Goal: Navigation & Orientation: Find specific page/section

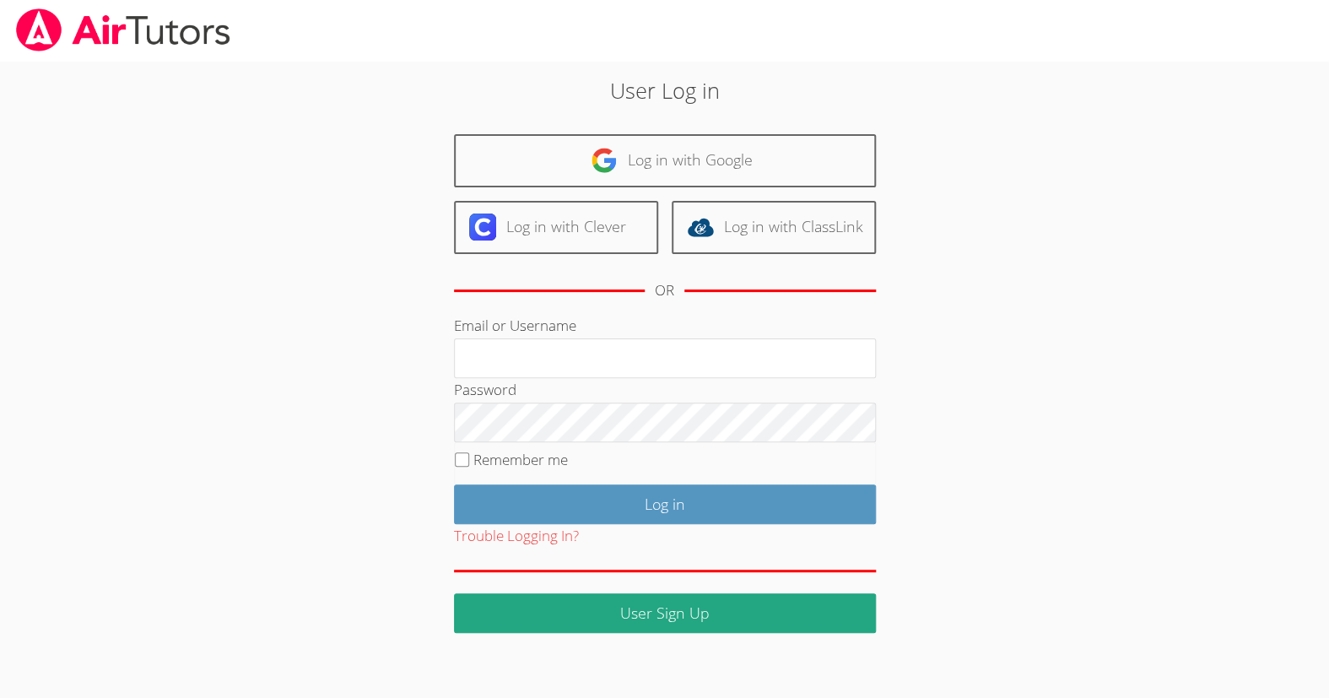
type input "[PERSON_NAME][EMAIL_ADDRESS][DOMAIN_NAME]"
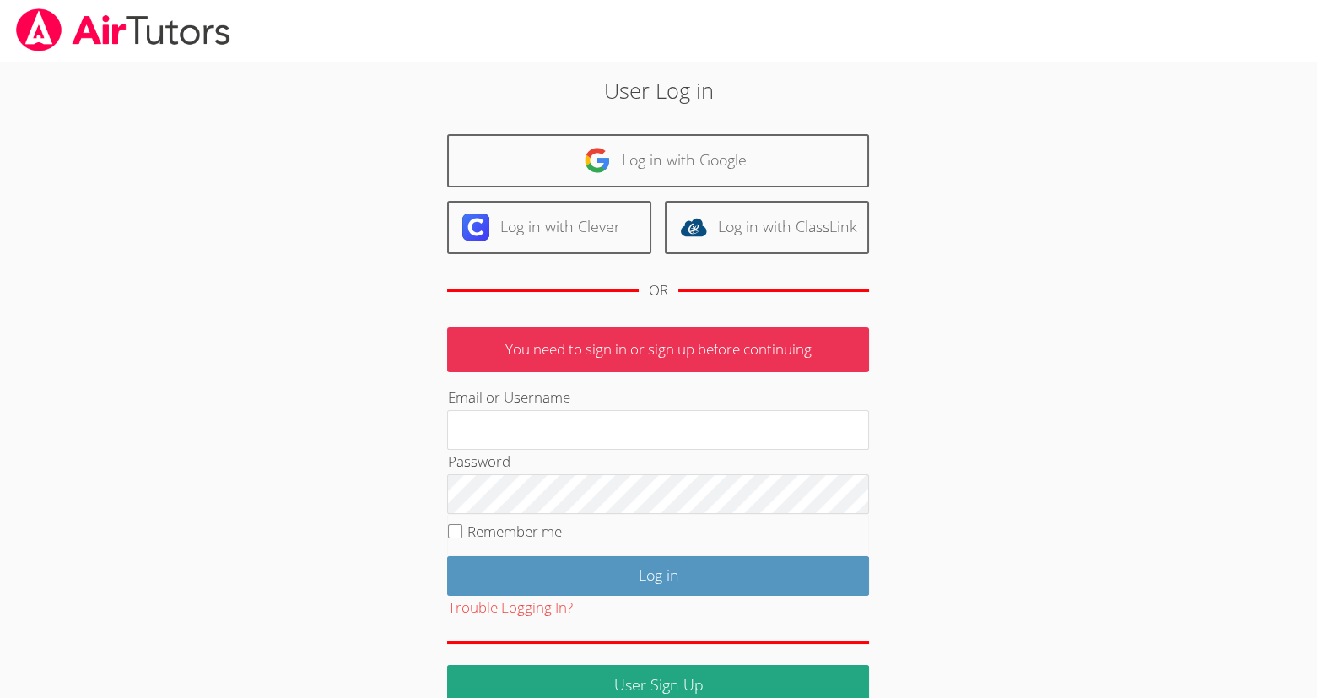
type input "[PERSON_NAME][EMAIL_ADDRESS][DOMAIN_NAME]"
click at [456, 538] on input "Remember me" at bounding box center [455, 531] width 14 height 14
checkbox input "true"
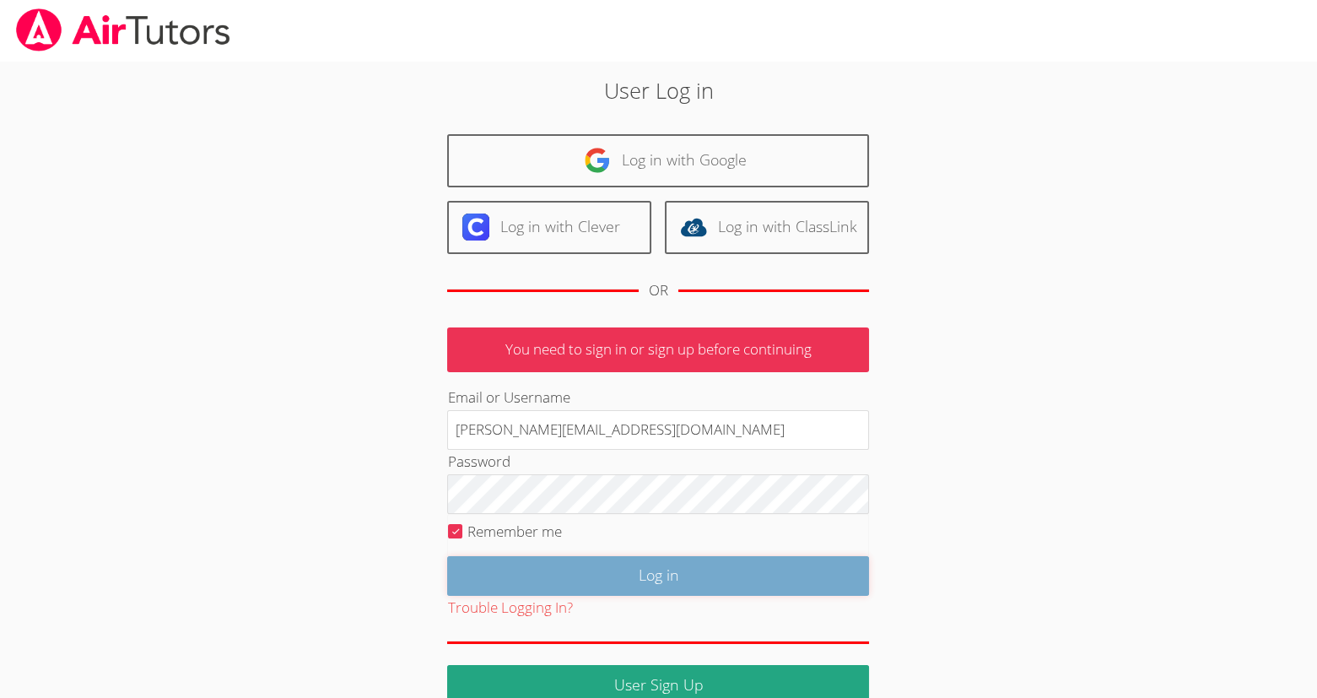
click at [666, 595] on input "Log in" at bounding box center [658, 576] width 422 height 40
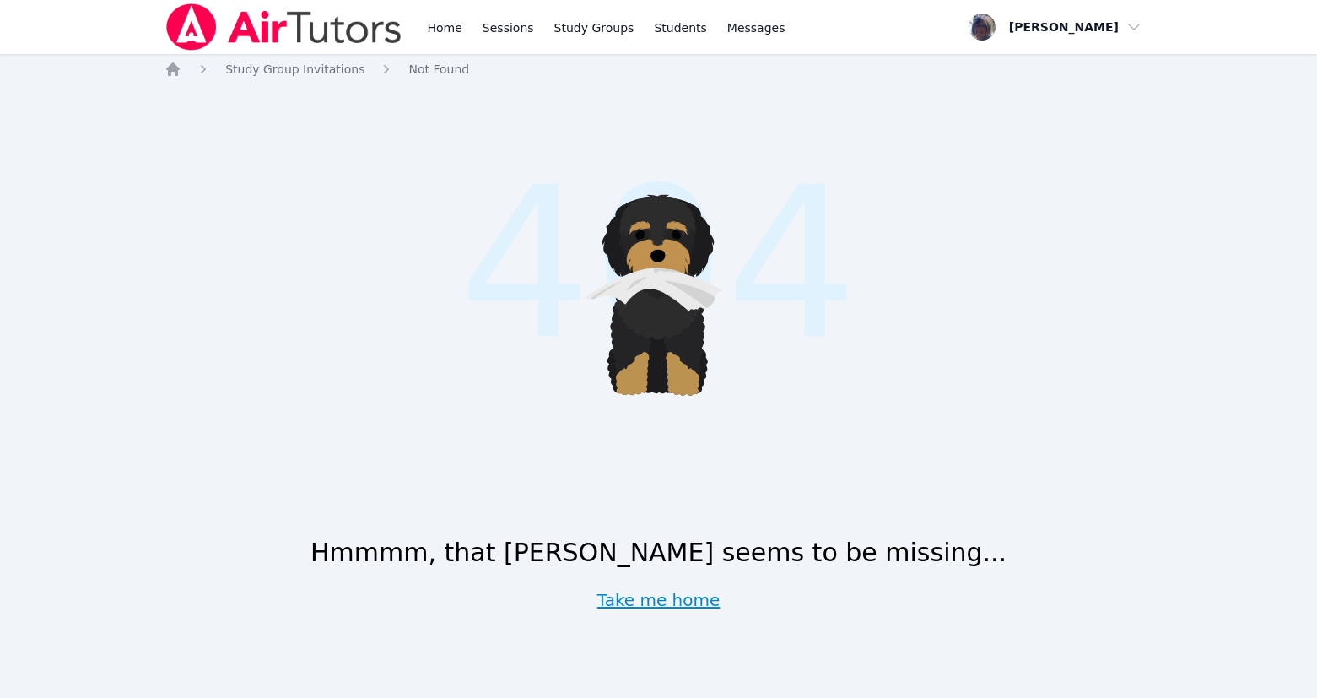
click at [674, 603] on link "Take me home" at bounding box center [658, 600] width 123 height 24
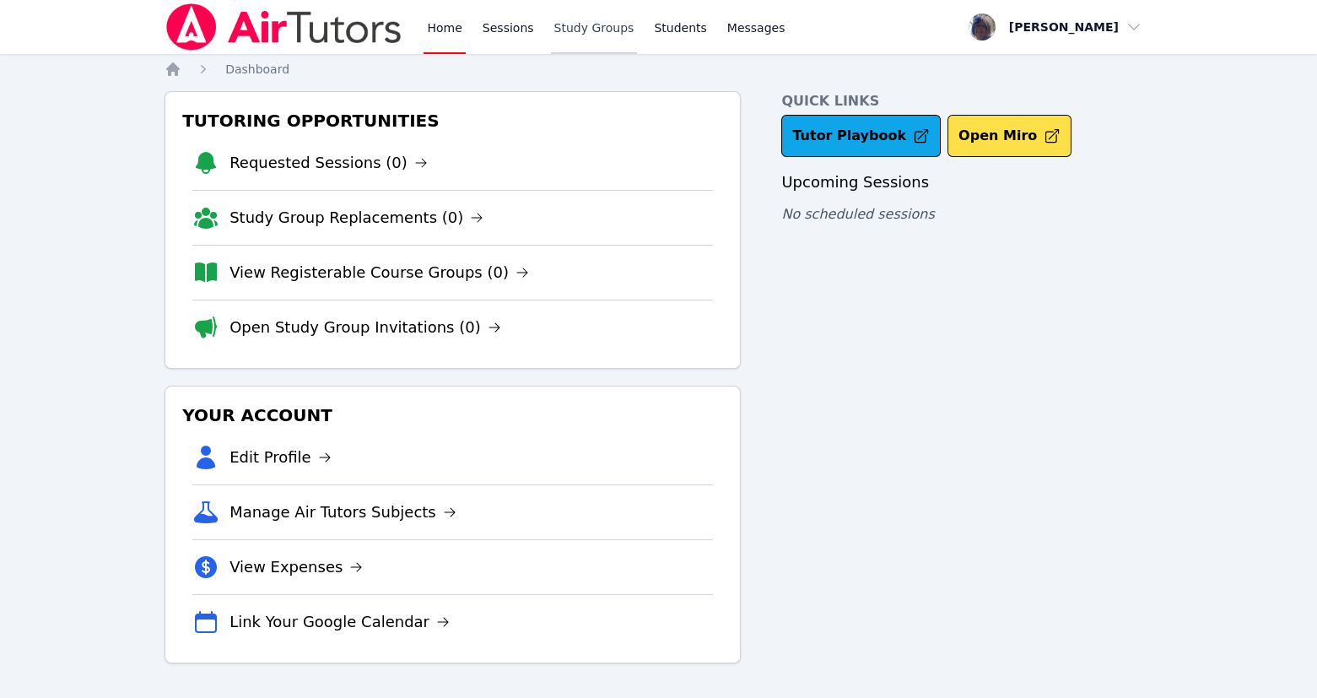
click at [634, 31] on link "Study Groups" at bounding box center [594, 27] width 87 height 54
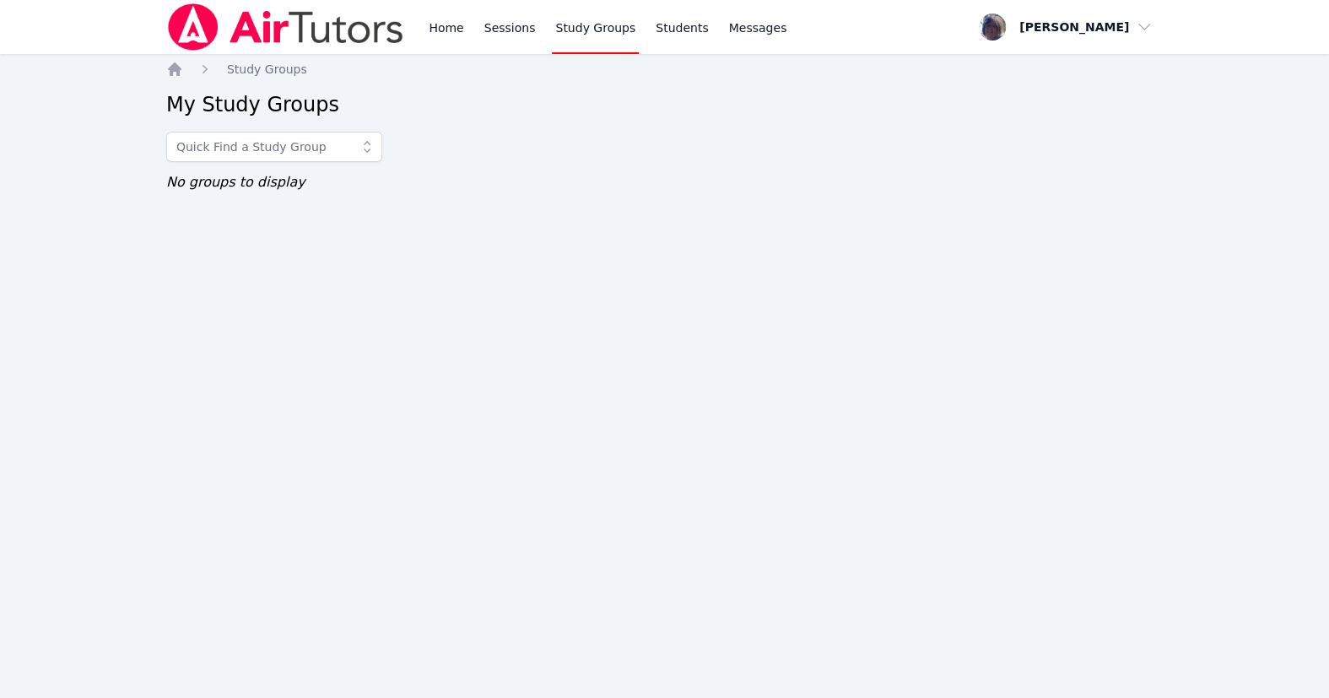
click at [375, 155] on icon at bounding box center [367, 146] width 17 height 17
click at [512, 154] on div at bounding box center [664, 147] width 996 height 30
